Goal: Obtain resource: Download file/media

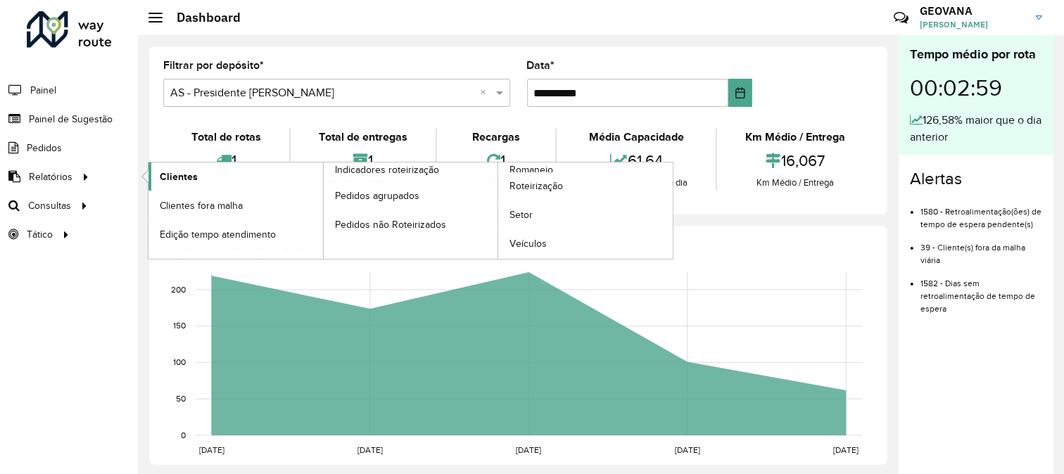
click at [162, 172] on span "Clientes" at bounding box center [179, 177] width 38 height 15
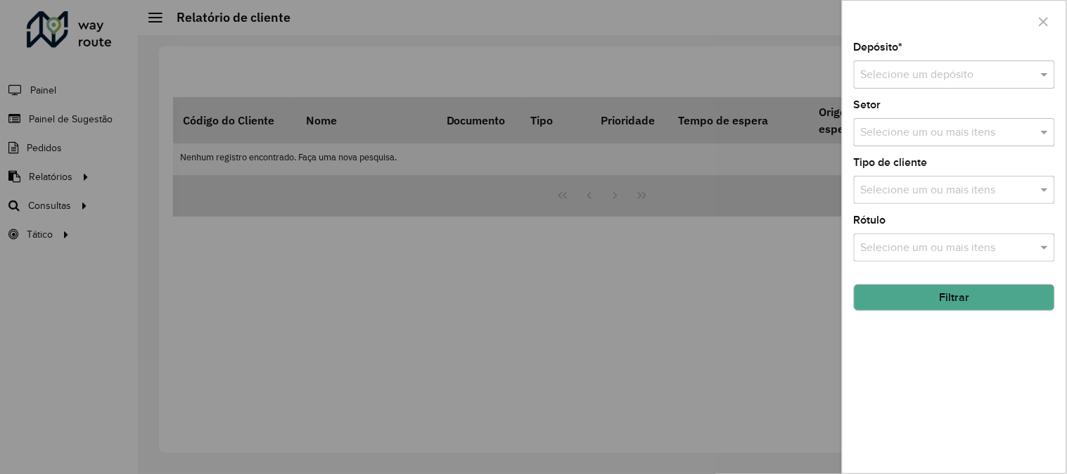
click at [875, 75] on input "text" at bounding box center [940, 75] width 159 height 17
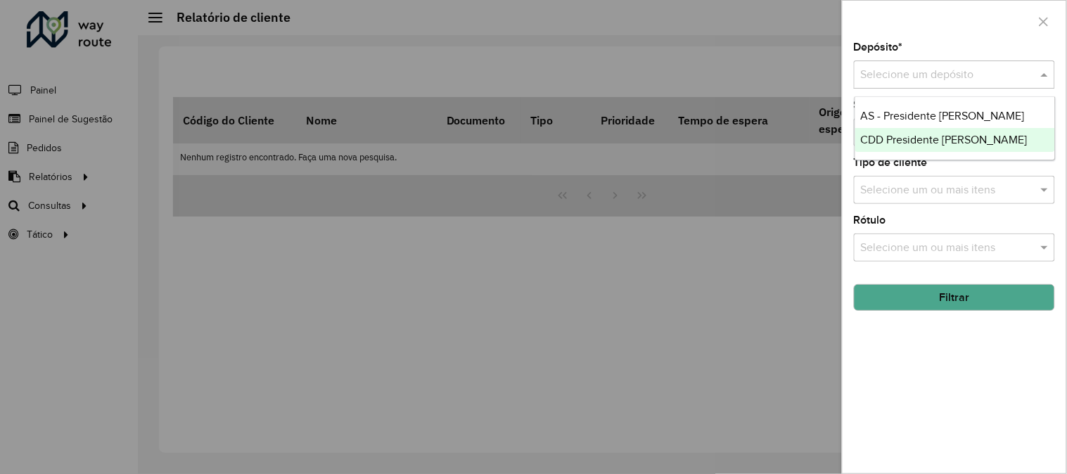
click at [877, 143] on span "CDD Presidente [PERSON_NAME]" at bounding box center [944, 140] width 167 height 12
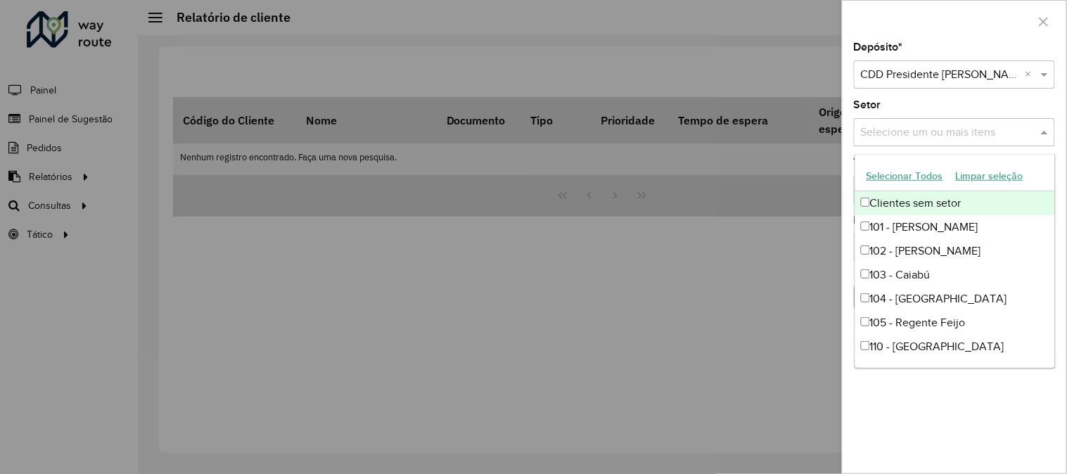
click at [888, 139] on input "text" at bounding box center [947, 133] width 180 height 17
click at [886, 170] on button "Selecionar Todos" at bounding box center [904, 176] width 89 height 22
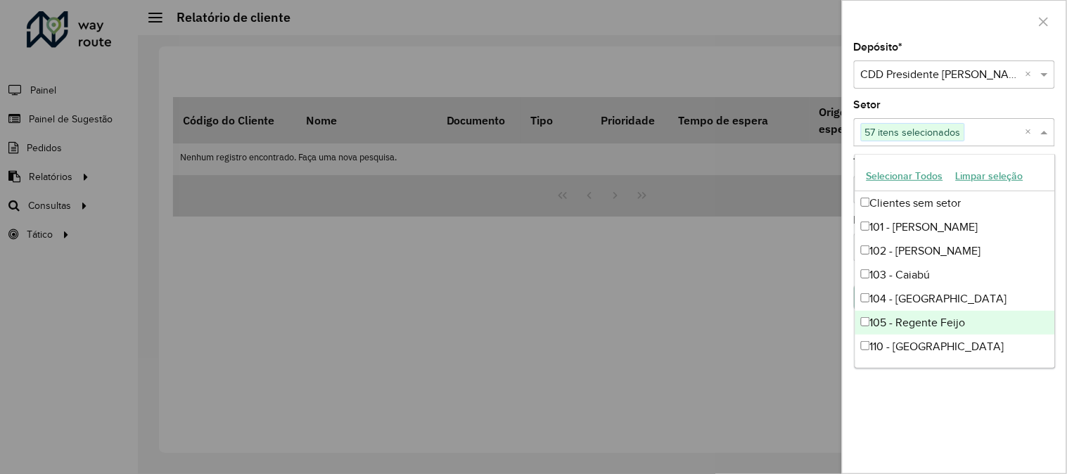
click at [892, 422] on div "Depósito * Selecione um depósito × CDD Presidente Prudente × Setor Selecione um…" at bounding box center [955, 257] width 224 height 431
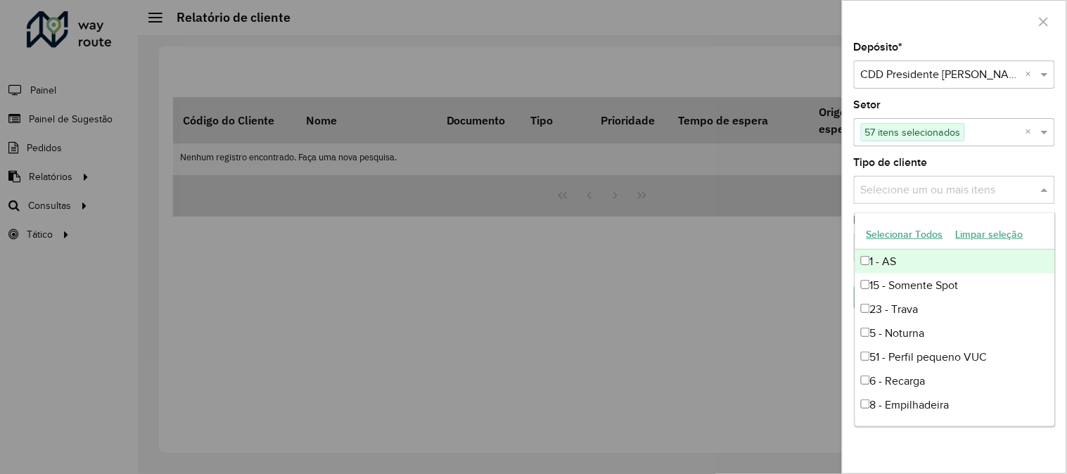
click at [913, 194] on input "text" at bounding box center [947, 190] width 180 height 17
click at [895, 234] on button "Selecionar Todos" at bounding box center [904, 235] width 89 height 22
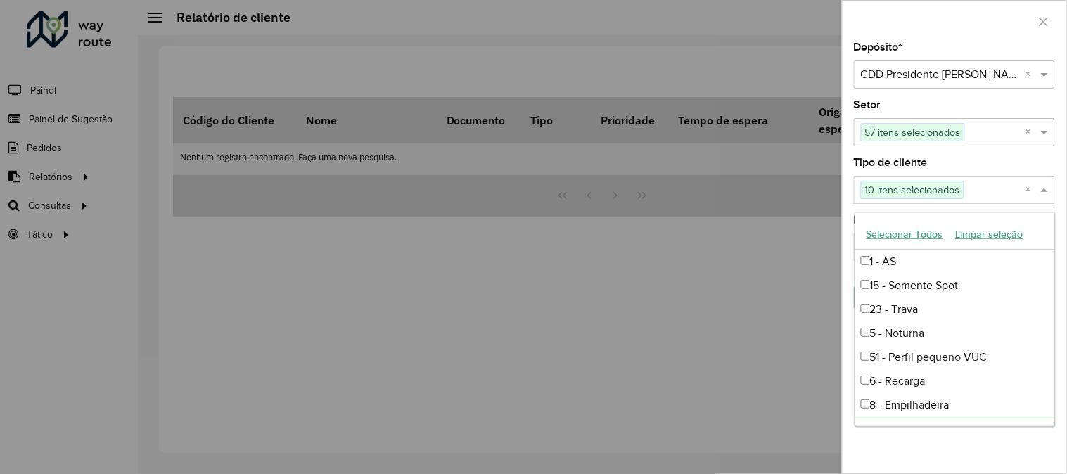
click at [875, 442] on div "Depósito * Selecione um depósito × CDD Presidente Prudente × Setor Selecione um…" at bounding box center [955, 257] width 224 height 431
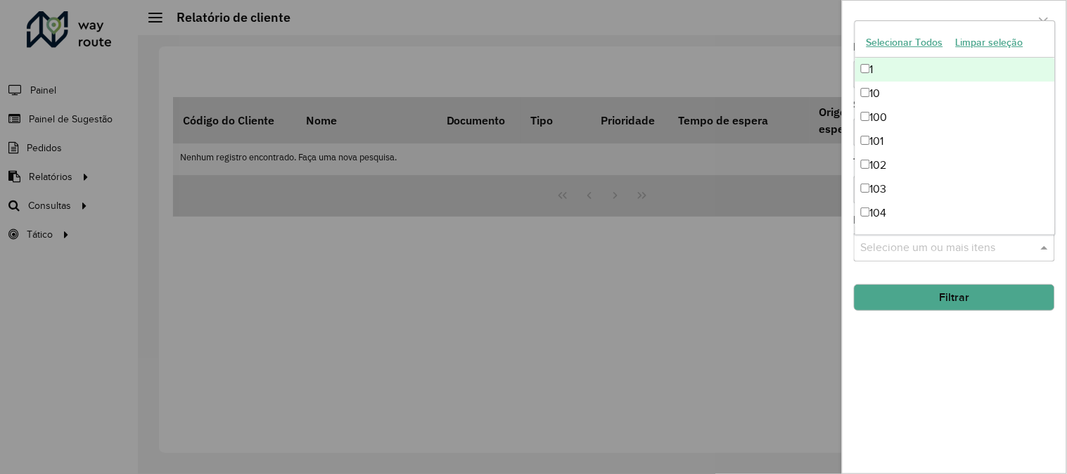
click at [898, 244] on input "text" at bounding box center [947, 248] width 180 height 17
click at [890, 41] on button "Selecionar Todos" at bounding box center [904, 43] width 89 height 22
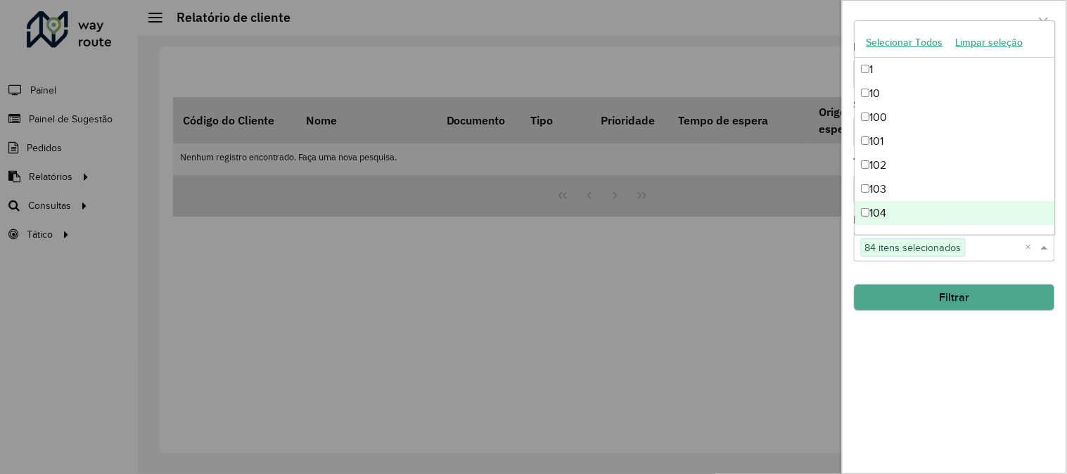
click at [926, 297] on button "Filtrar" at bounding box center [954, 297] width 201 height 27
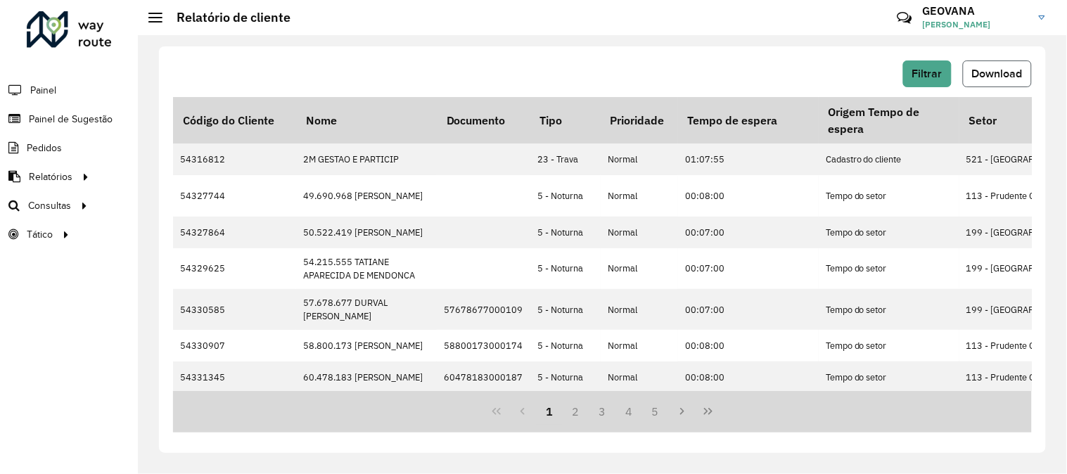
click at [1003, 72] on span "Download" at bounding box center [997, 74] width 51 height 12
